Goal: Task Accomplishment & Management: Use online tool/utility

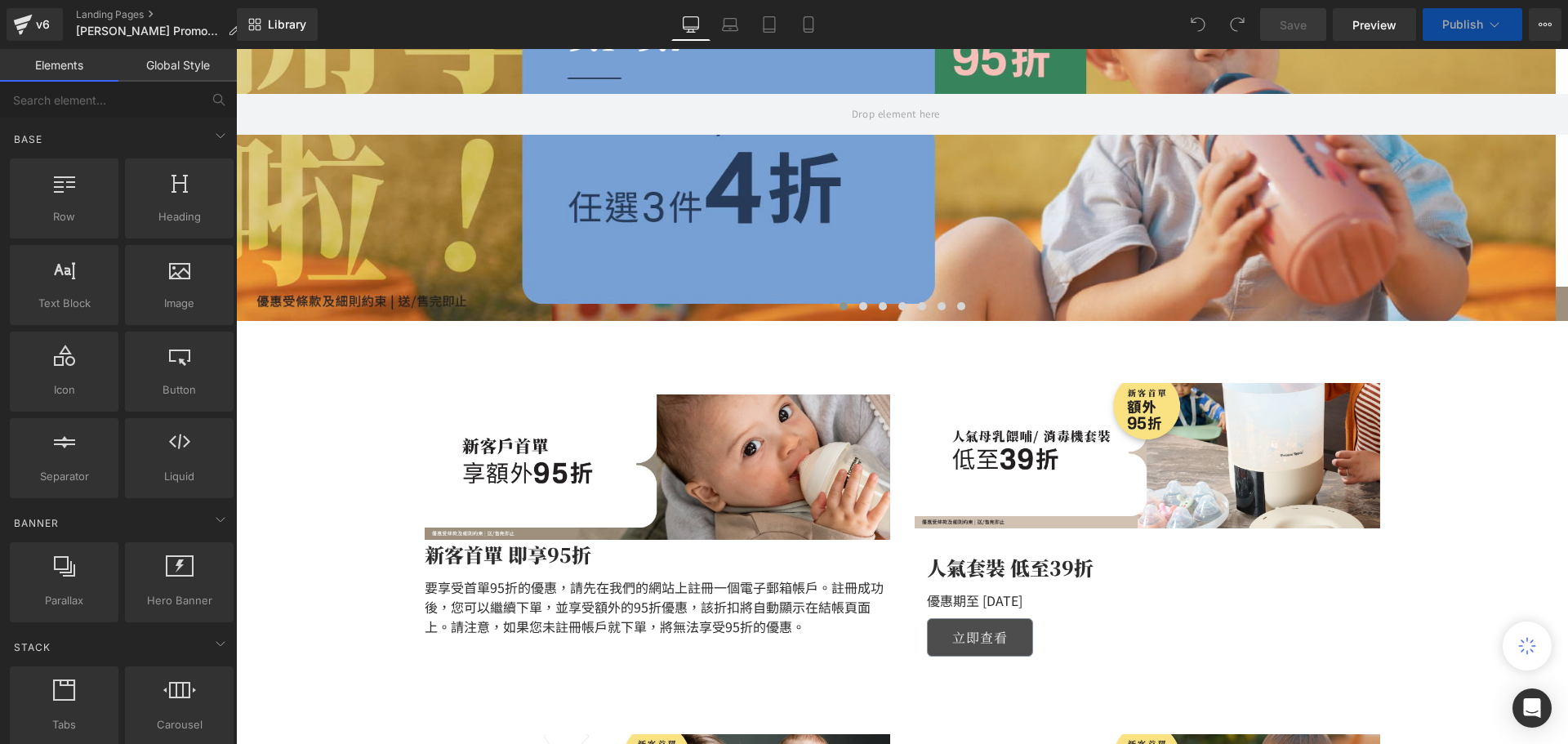
scroll to position [490, 0]
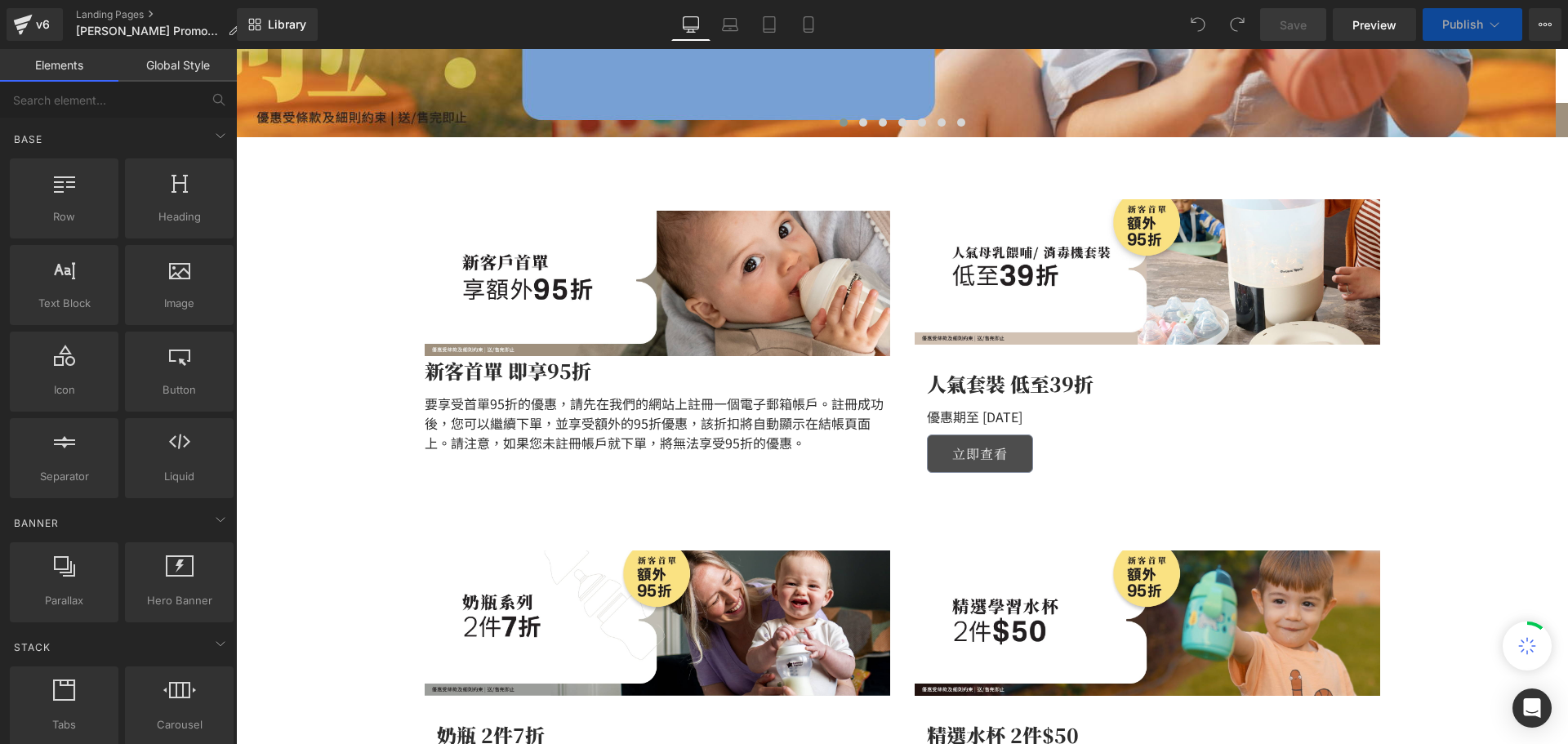
click at [516, 430] on p "要享受首單95折的優惠，請先在我們的網站上註冊一個電子郵箱帳戶。註冊成功後，您可以繼續下單，並享受額外的95折優惠，該折扣將自動顯示在結帳頁面上。請注意，如果…" at bounding box center [657, 423] width 465 height 59
click at [573, 416] on p "要享受首單95折的優惠，請先在我們的網站上註冊一個電子郵箱帳戶。註冊成功後，您可以繼續下單，並享受額外的95折優惠，該折扣將自動顯示在結帳頁面上。請注意，如果…" at bounding box center [657, 423] width 465 height 59
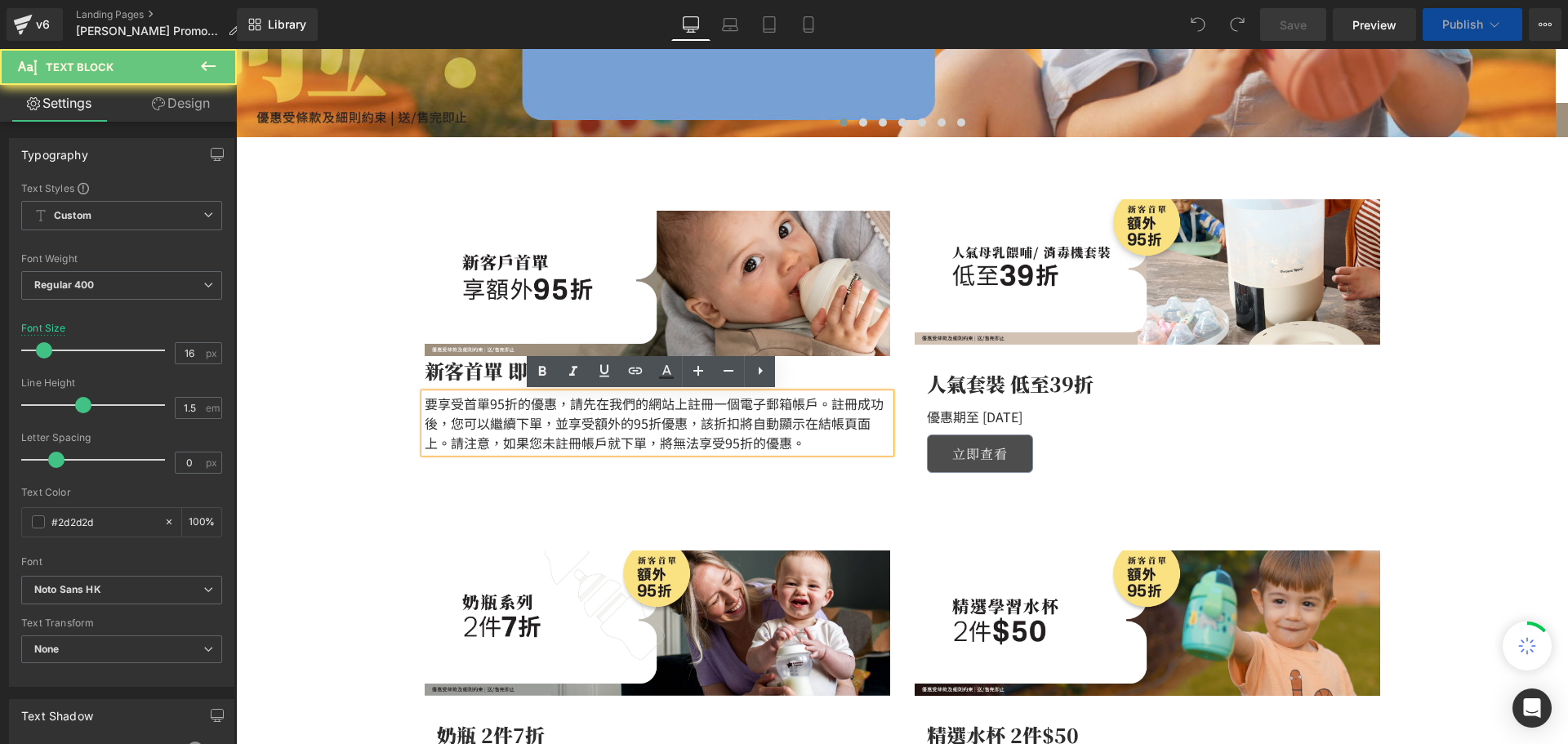
click at [732, 417] on p "要享受首單95折的優惠，請先在我們的網站上註冊一個電子郵箱帳戶。註冊成功後，您可以繼續下單，並享受額外的95折優惠，該折扣將自動顯示在結帳頁面上。請注意，如果…" at bounding box center [657, 423] width 465 height 59
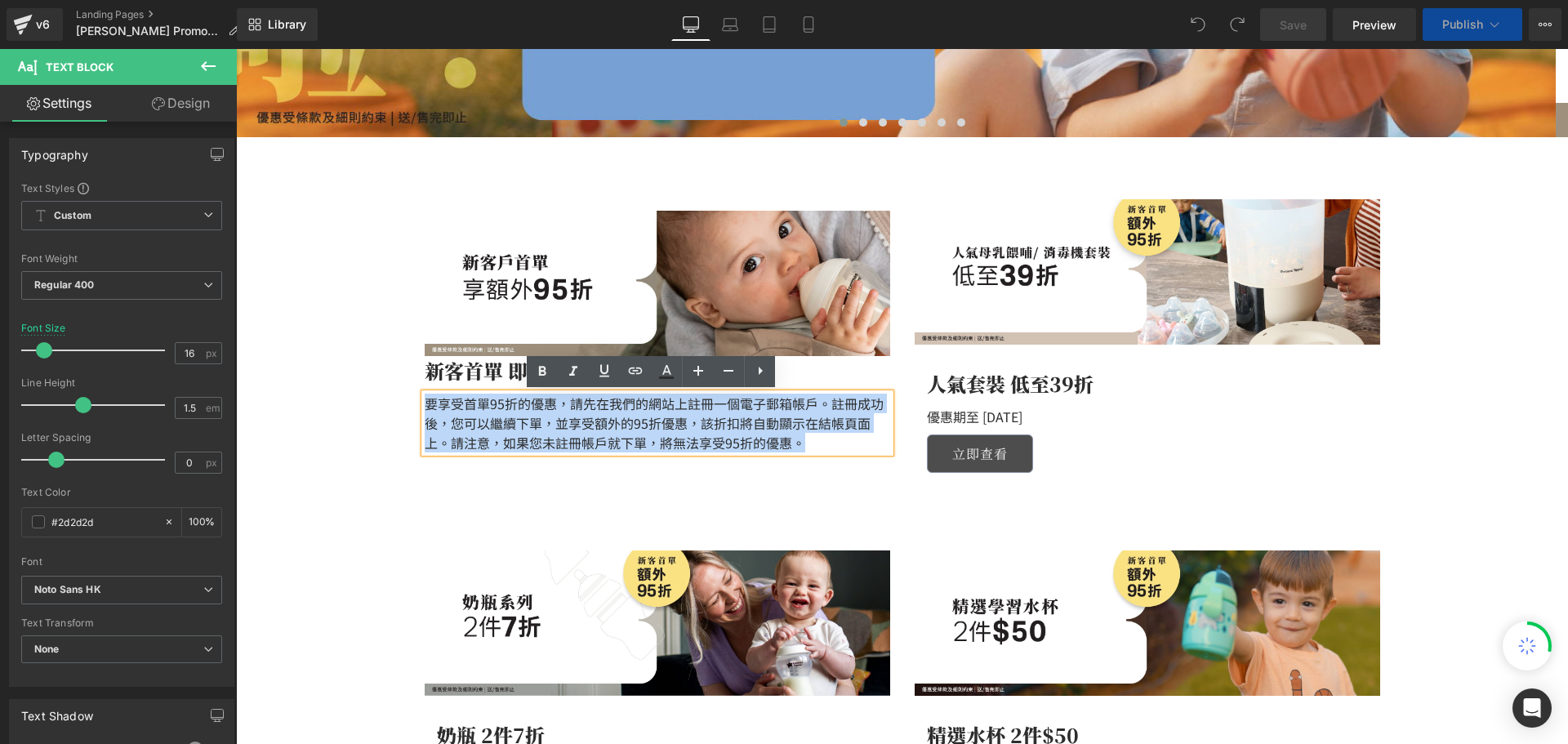
drag, startPoint x: 845, startPoint y: 434, endPoint x: 703, endPoint y: 413, distance: 143.5
paste div
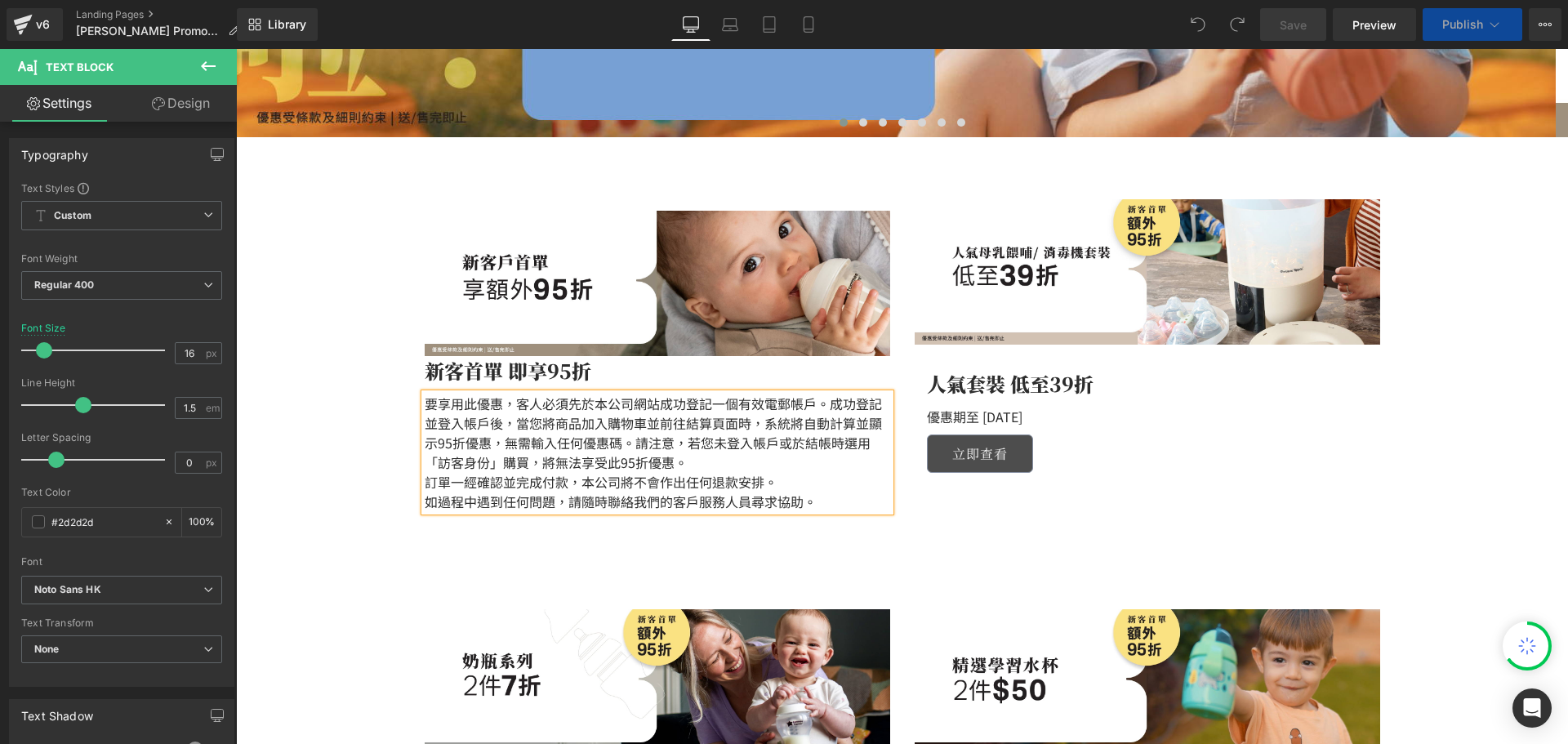
click at [762, 466] on p "要享用此優惠，客人必須先於本公司網站成功登記一個有效電郵帳戶。成功登記並登入帳戶後，當您將商品加入購物車並前往結算頁面時，系統將自動計算並顯示95折優惠，無需…" at bounding box center [657, 433] width 465 height 78
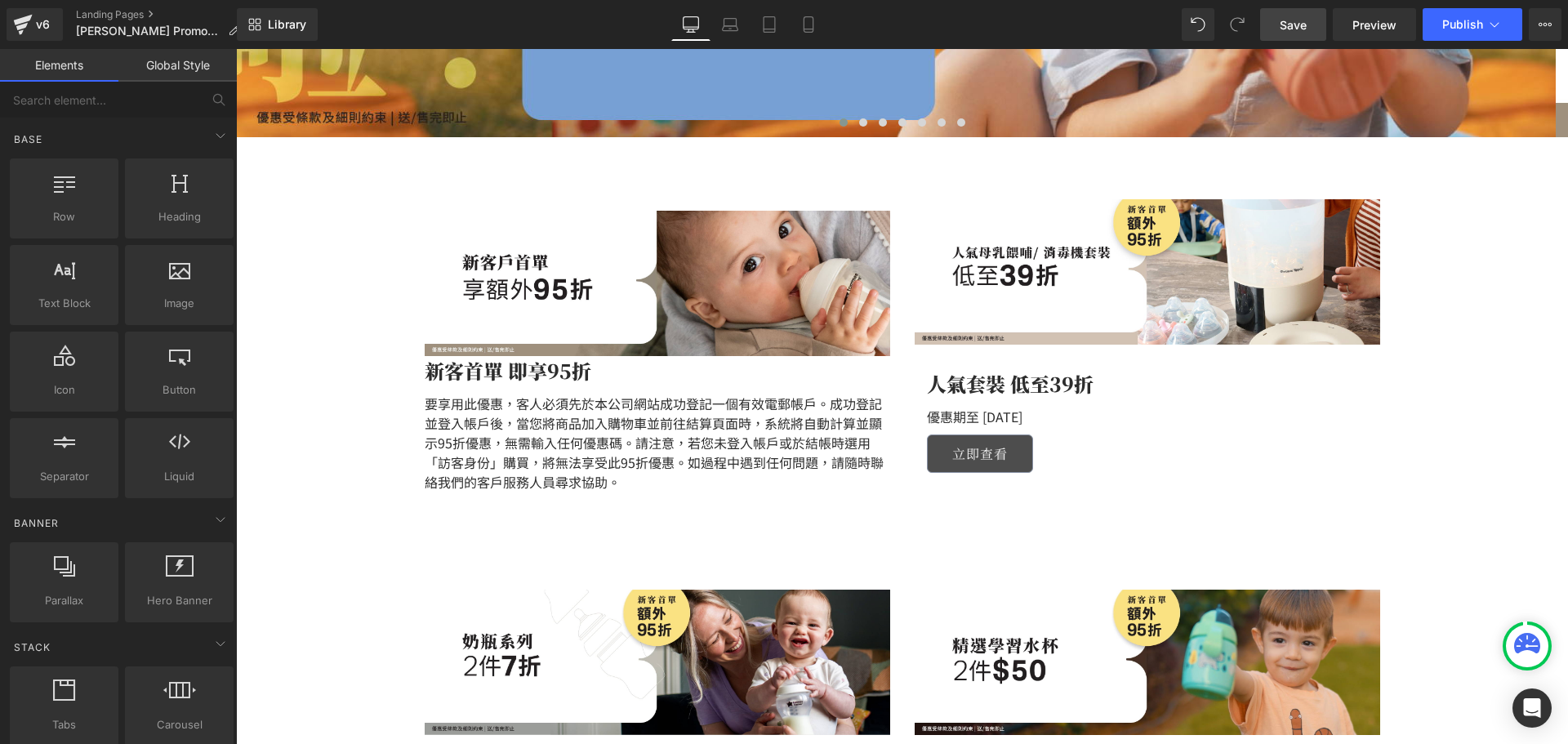
click at [1315, 26] on link "Save" at bounding box center [1293, 25] width 66 height 33
click at [1464, 16] on button "Publish" at bounding box center [1472, 25] width 99 height 33
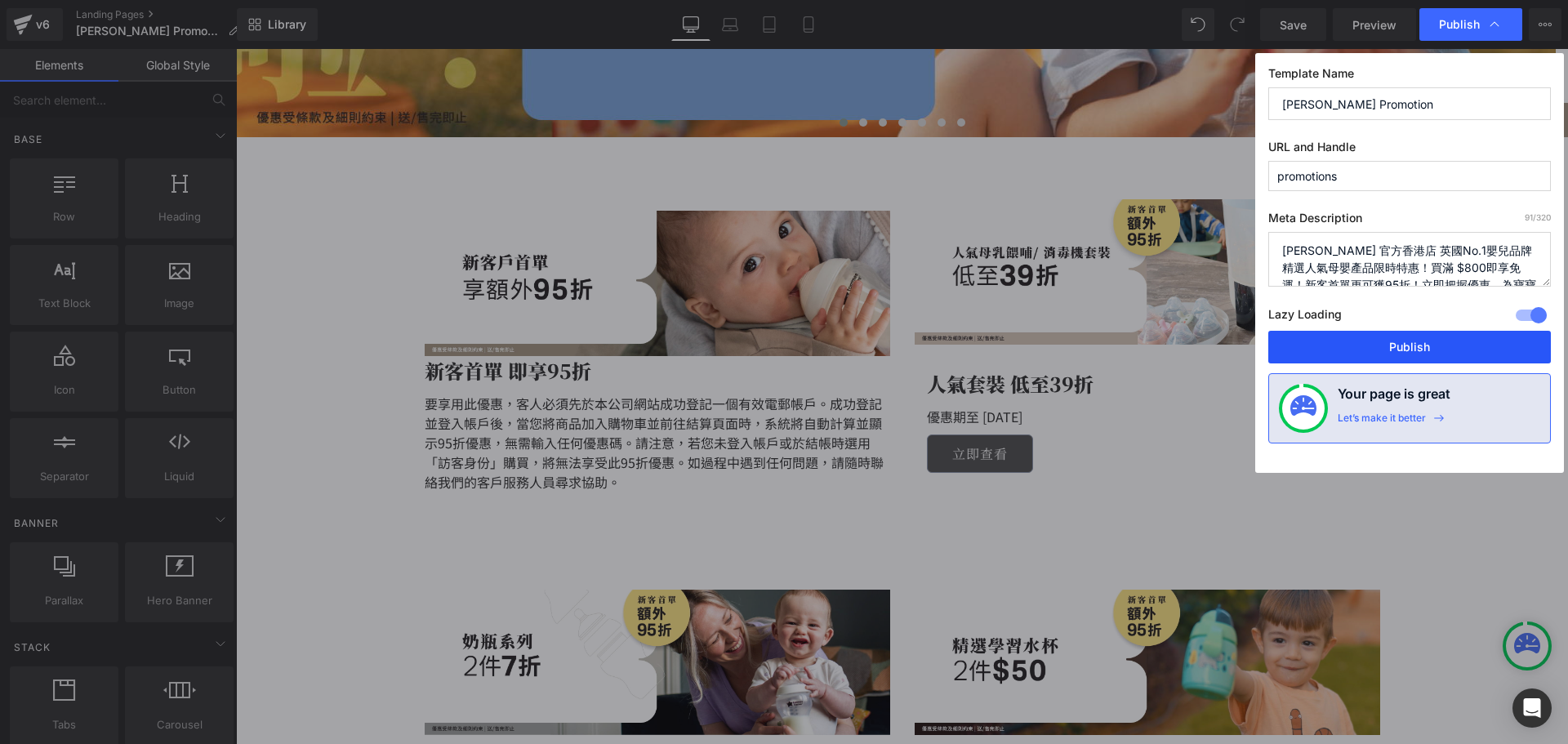
click at [1373, 338] on button "Publish" at bounding box center [1410, 347] width 282 height 33
